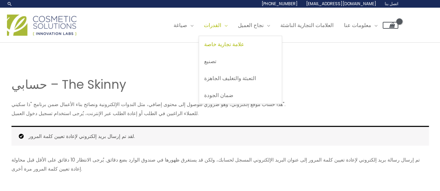
click at [233, 44] on font "علامة تجارية خاصة" at bounding box center [224, 44] width 40 height 7
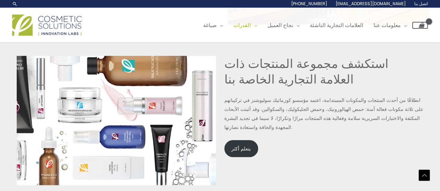
scroll to position [1502, 0]
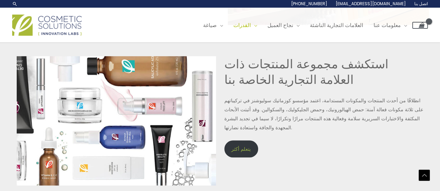
click at [241, 146] on font "يتعلم أكثر" at bounding box center [240, 149] width 19 height 7
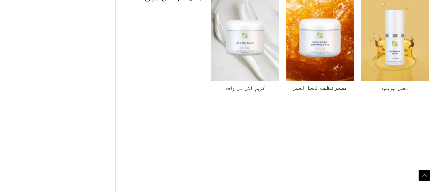
scroll to position [382, 0]
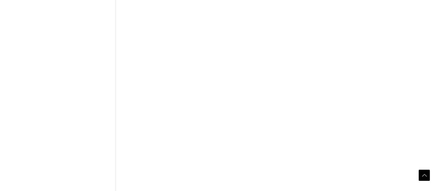
scroll to position [382, 0]
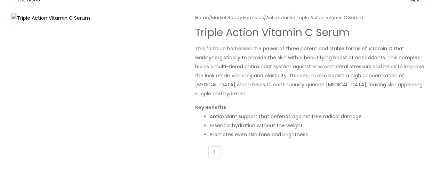
scroll to position [35, 0]
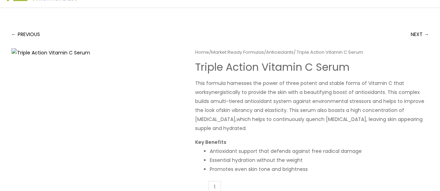
click at [167, 34] on div "← PREVIOUS NEXT →" at bounding box center [219, 34] width 417 height 14
